Goal: Check status: Check status

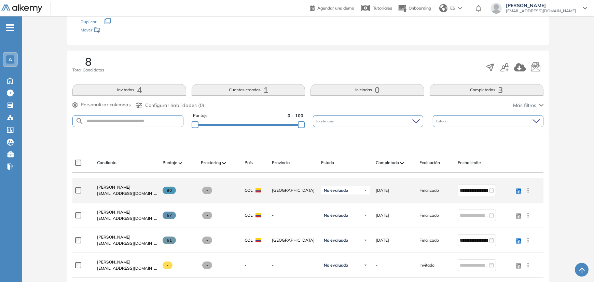
scroll to position [137, 0]
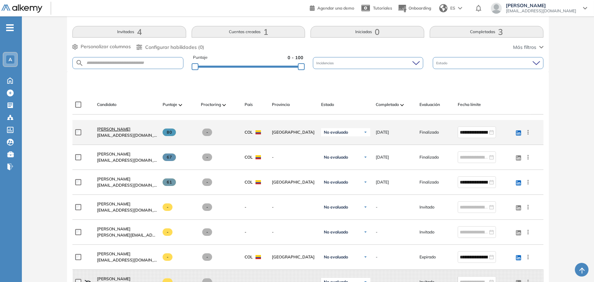
click at [115, 127] on span "[PERSON_NAME]" at bounding box center [113, 128] width 33 height 5
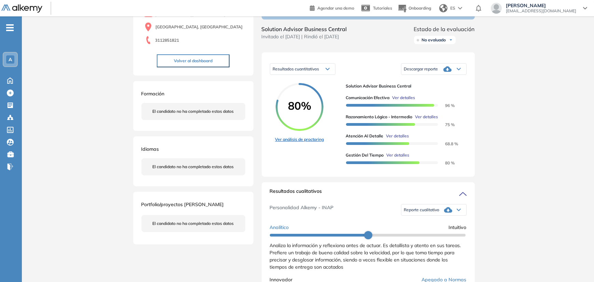
scroll to position [68, 0]
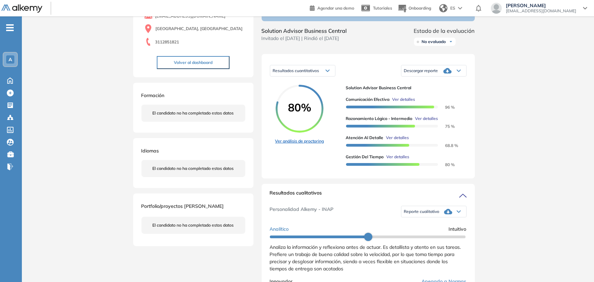
click at [281, 144] on link "Ver análisis de proctoring" at bounding box center [299, 141] width 49 height 6
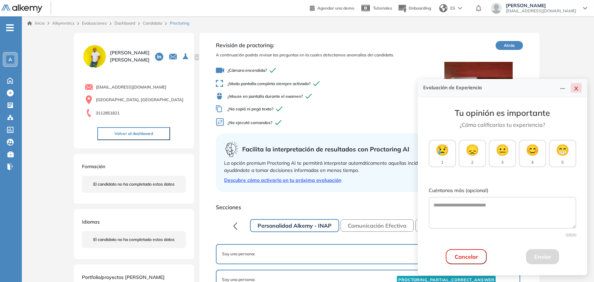
click at [574, 91] on icon "close" at bounding box center [576, 88] width 5 height 5
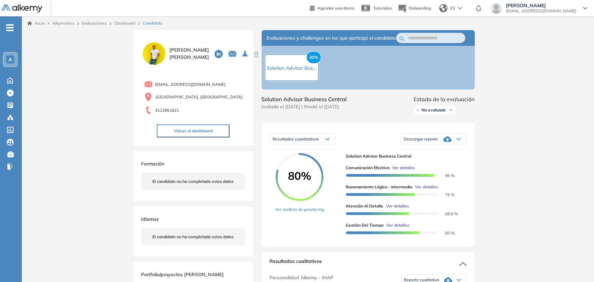
click at [125, 23] on link "Dashboard" at bounding box center [124, 23] width 21 height 5
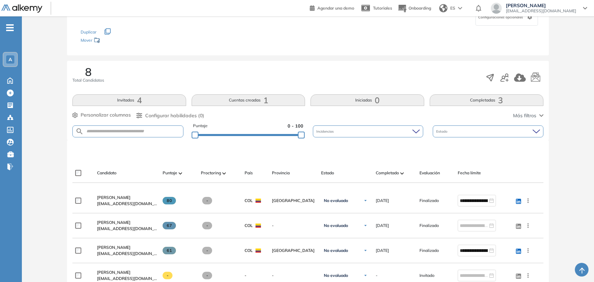
scroll to position [103, 0]
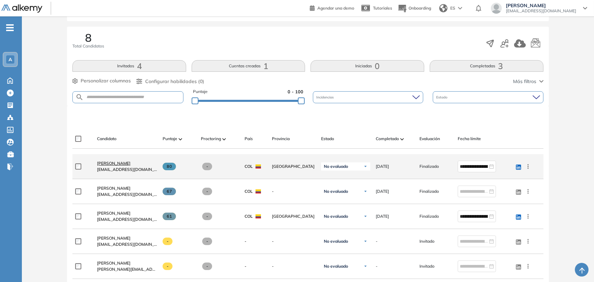
click at [113, 163] on span "[PERSON_NAME]" at bounding box center [113, 163] width 33 height 5
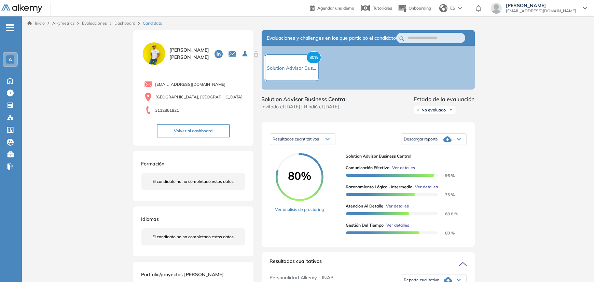
scroll to position [34, 0]
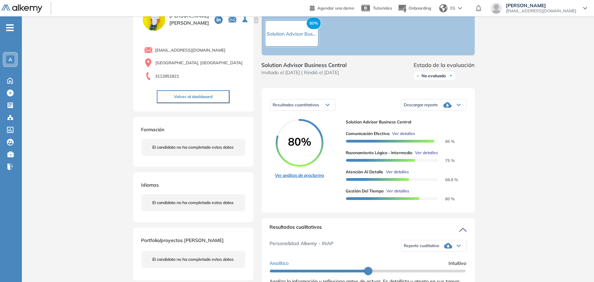
click at [277, 178] on link "Ver análisis de proctoring" at bounding box center [299, 175] width 49 height 6
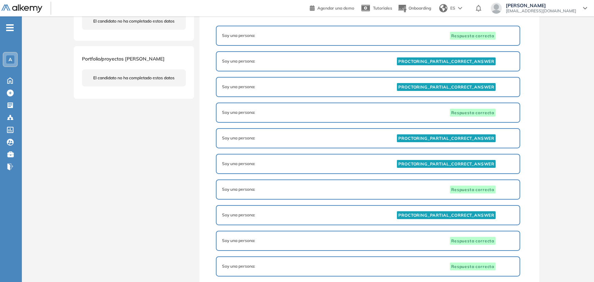
scroll to position [205, 0]
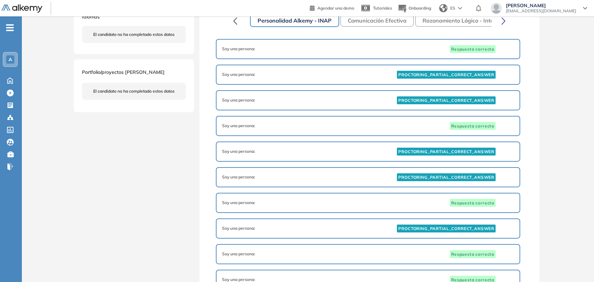
click at [484, 71] on span "PROCTORING_PARTIAL_CORRECT_ANSWER" at bounding box center [446, 75] width 99 height 8
click at [481, 75] on span "PROCTORING_PARTIAL_CORRECT_ANSWER" at bounding box center [446, 75] width 99 height 8
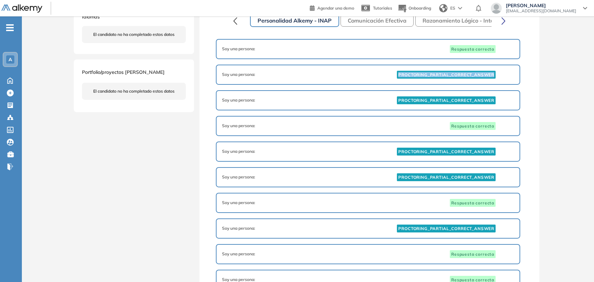
scroll to position [171, 0]
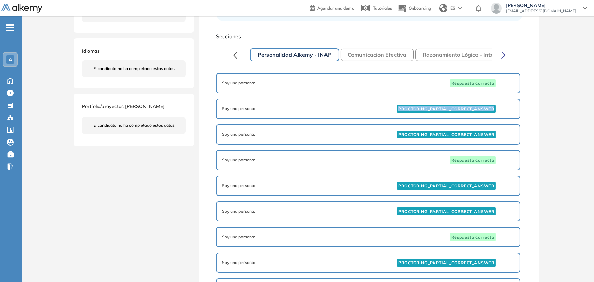
click at [312, 55] on button "Personalidad Alkemy - INAP" at bounding box center [294, 54] width 89 height 13
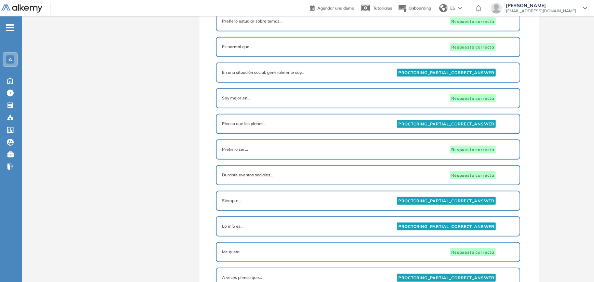
scroll to position [1497, 0]
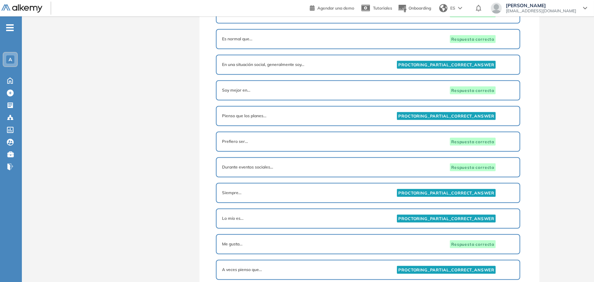
click at [425, 183] on div "Siempre... PROCTORING_PARTIAL_CORRECT_ANSWER" at bounding box center [368, 193] width 304 height 20
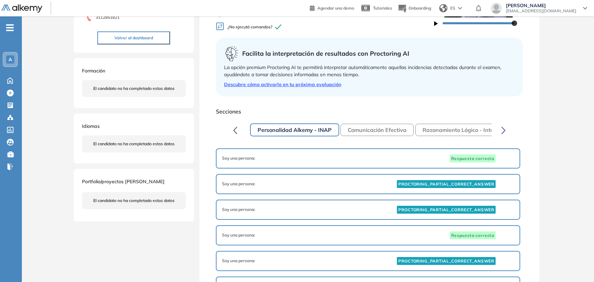
click at [378, 131] on button "Comunicación Efectiva" at bounding box center [377, 130] width 73 height 12
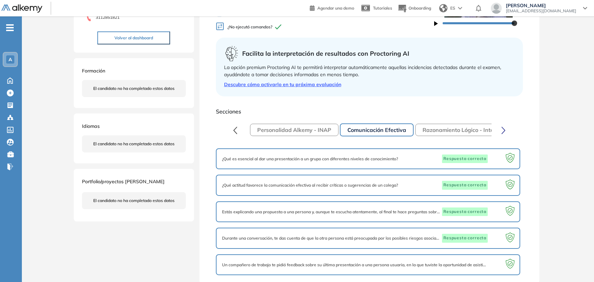
scroll to position [99, 0]
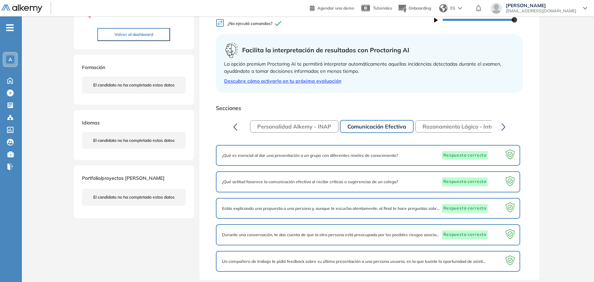
click at [448, 131] on button "Razonamiento Lógico - Intermedio" at bounding box center [467, 126] width 103 height 12
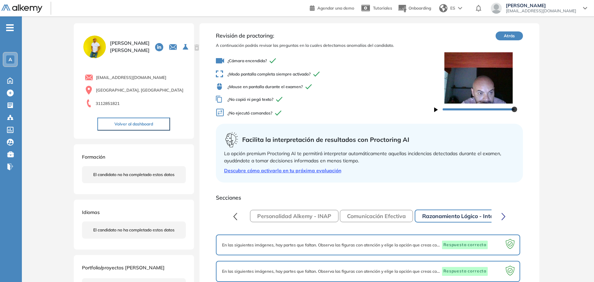
scroll to position [0, 0]
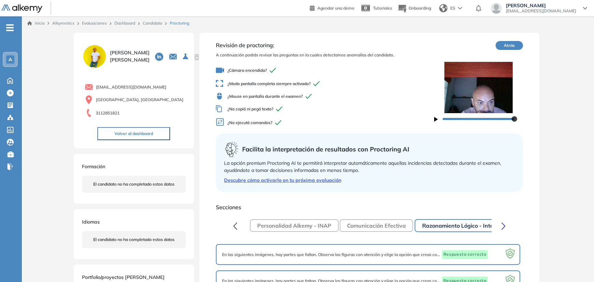
click at [436, 121] on icon "button" at bounding box center [436, 119] width 4 height 5
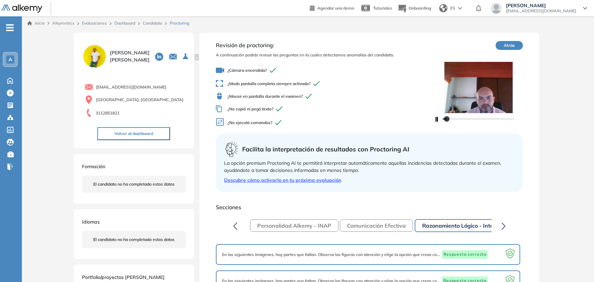
click at [502, 227] on icon "button" at bounding box center [504, 226] width 4 height 8
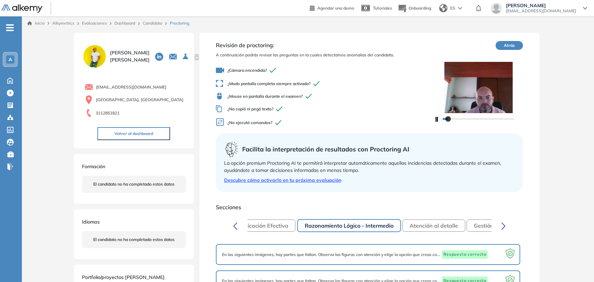
scroll to position [0, 122]
click at [442, 228] on button "Atención al detalle" at bounding box center [429, 225] width 63 height 12
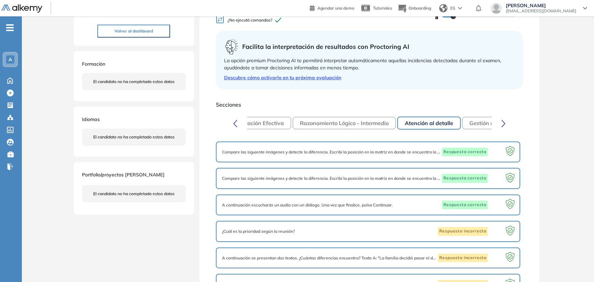
scroll to position [0, 0]
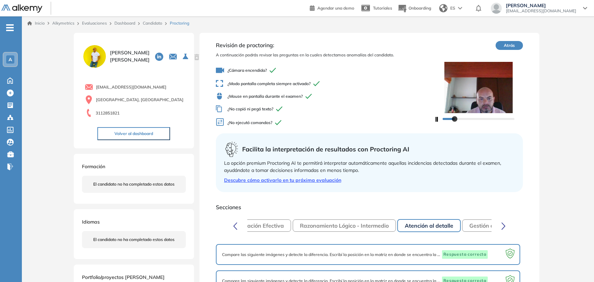
click at [475, 225] on button "Gestión del Tiempo" at bounding box center [494, 225] width 64 height 12
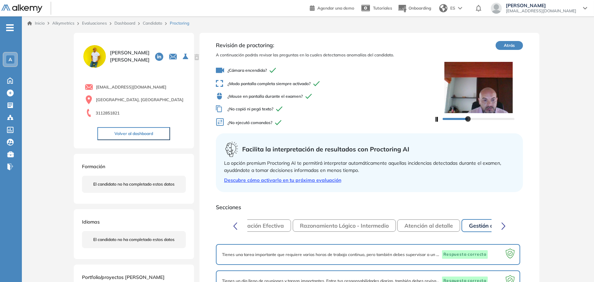
click at [151, 21] on link "Candidato" at bounding box center [152, 23] width 19 height 5
